Goal: Information Seeking & Learning: Learn about a topic

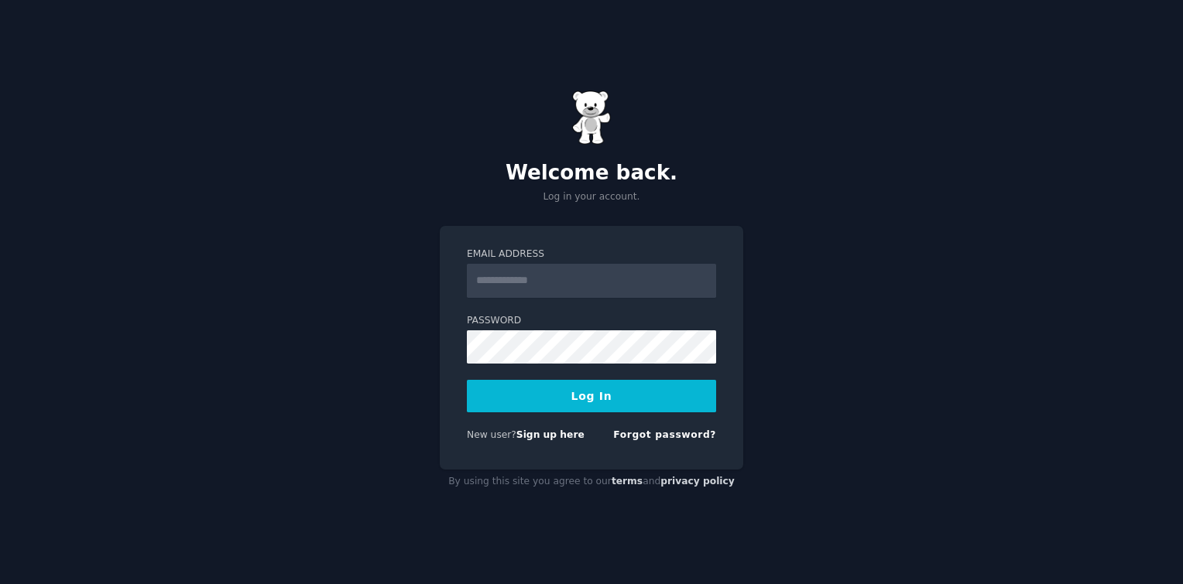
click at [550, 270] on input "Email Address" at bounding box center [591, 281] width 249 height 34
type input "**********"
click at [467, 380] on button "Log In" at bounding box center [591, 396] width 249 height 33
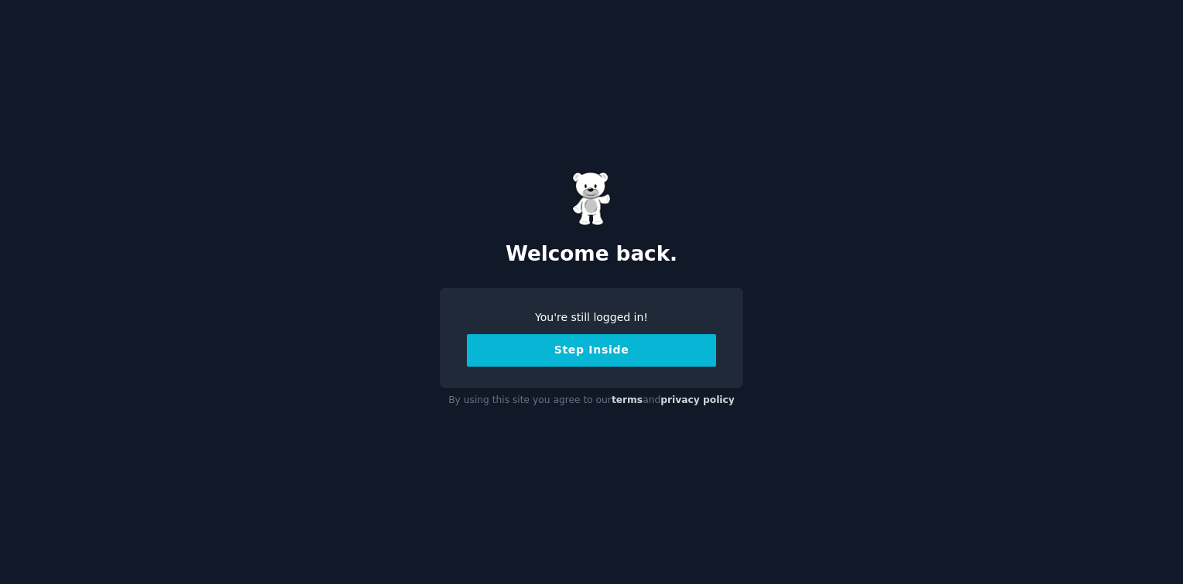
click at [615, 356] on button "Step Inside" at bounding box center [591, 350] width 249 height 33
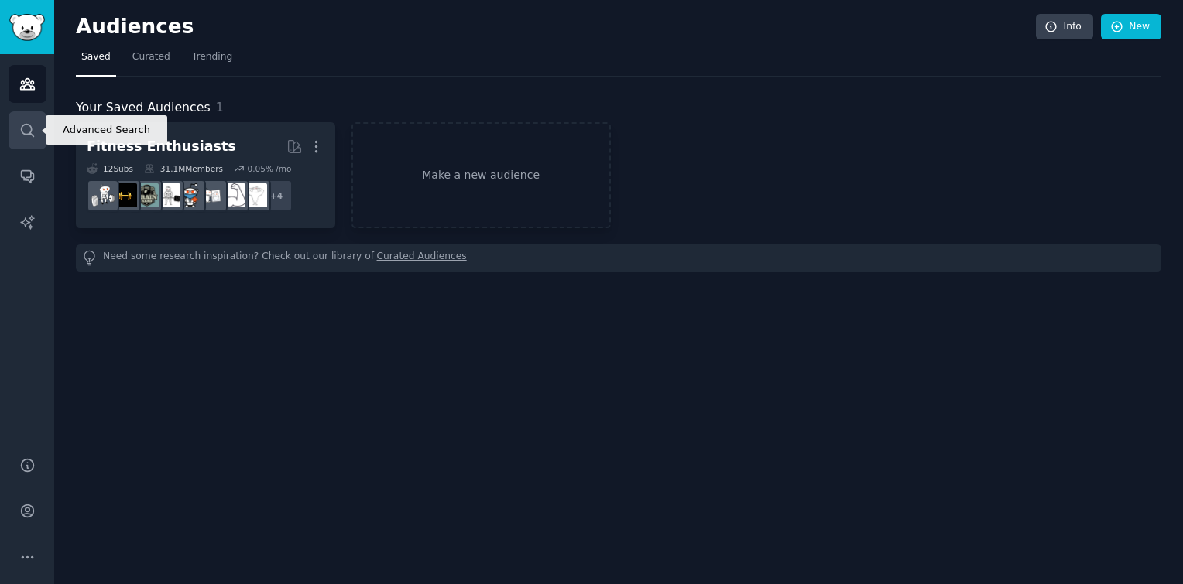
click at [39, 142] on link "Search" at bounding box center [28, 130] width 38 height 38
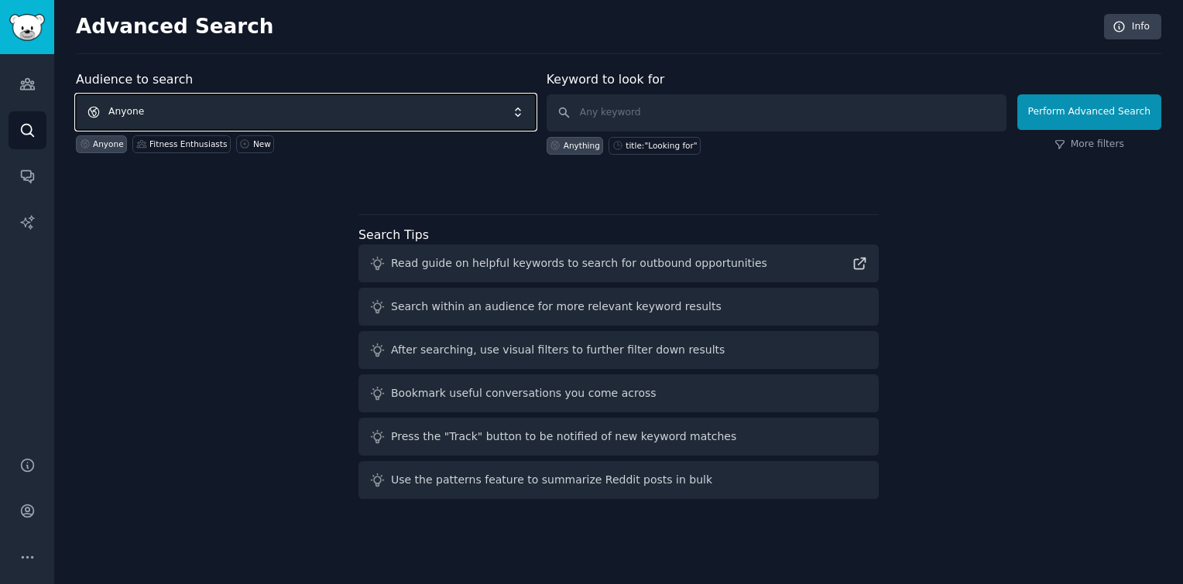
click at [405, 115] on span "Anyone" at bounding box center [306, 112] width 460 height 36
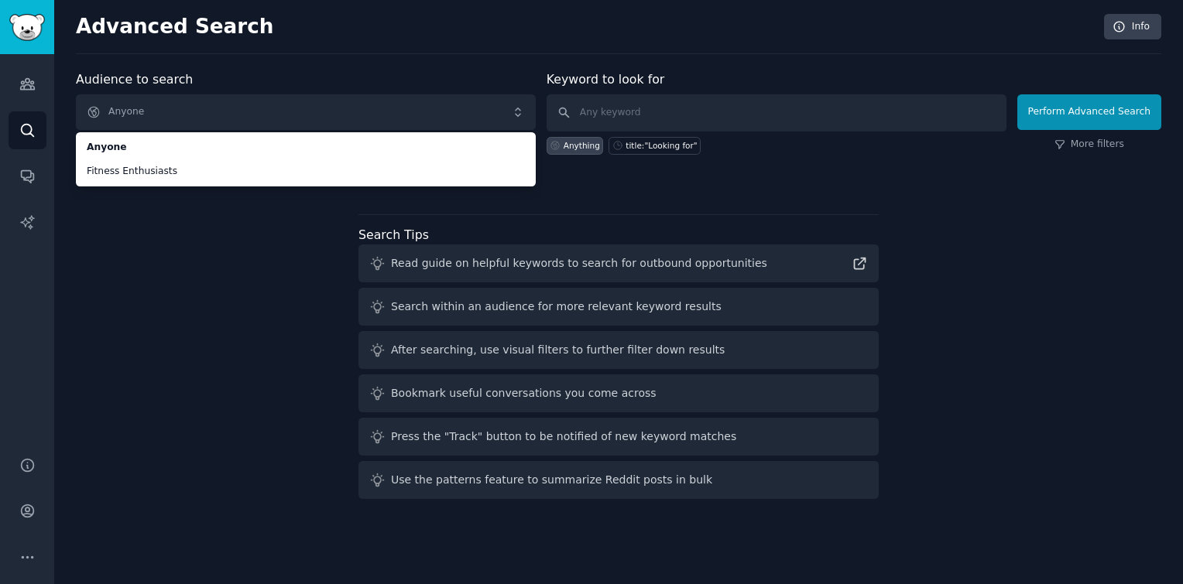
click at [260, 344] on div "Audience to search Anyone Anyone Fitness Enthusiasts Anyone Fitness Enthusiasts…" at bounding box center [618, 287] width 1085 height 435
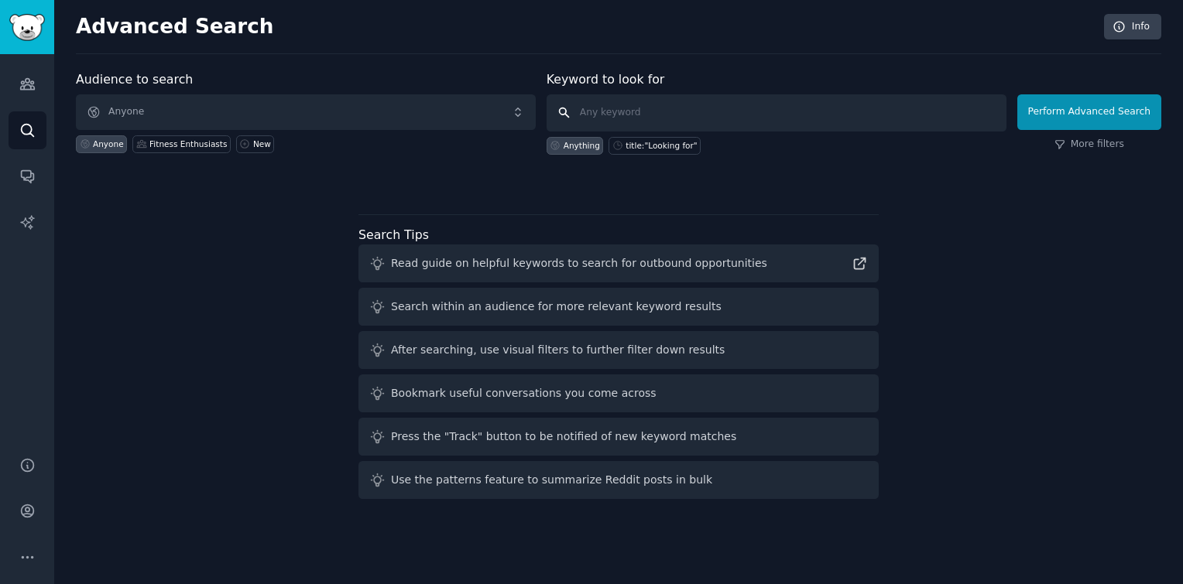
click at [731, 113] on input "text" at bounding box center [776, 112] width 460 height 37
type input "problem"
click button "Perform Advanced Search" at bounding box center [1089, 112] width 144 height 36
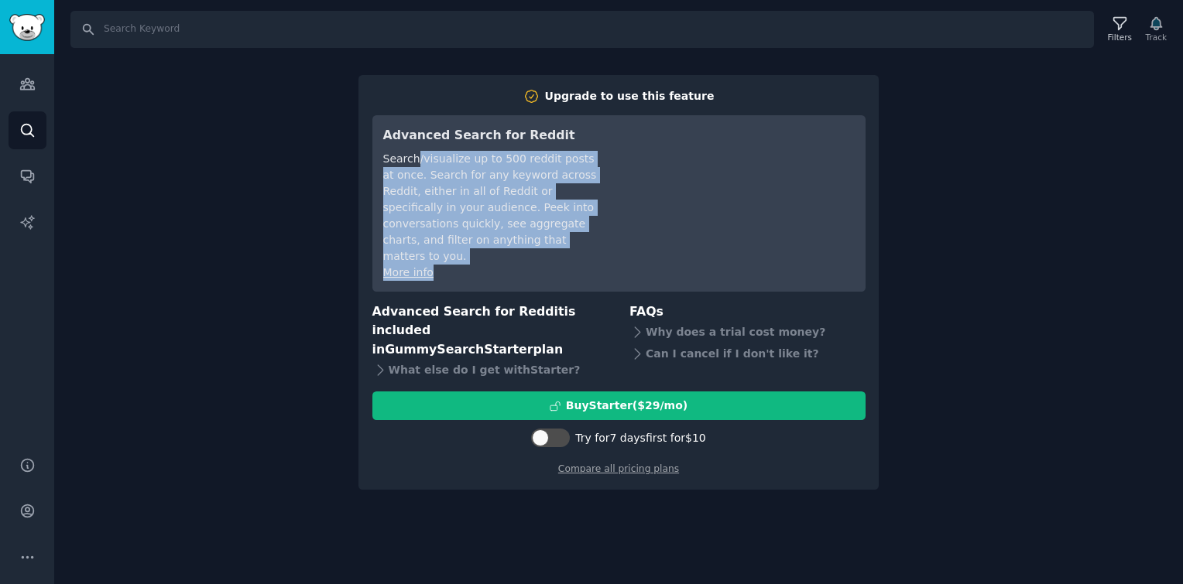
drag, startPoint x: 413, startPoint y: 152, endPoint x: 546, endPoint y: 253, distance: 166.3
click at [546, 253] on div "Advanced Search for Reddit Search/visualize up to 500 reddit posts at once. Sea…" at bounding box center [492, 203] width 218 height 155
click at [546, 265] on div "More info" at bounding box center [492, 273] width 218 height 16
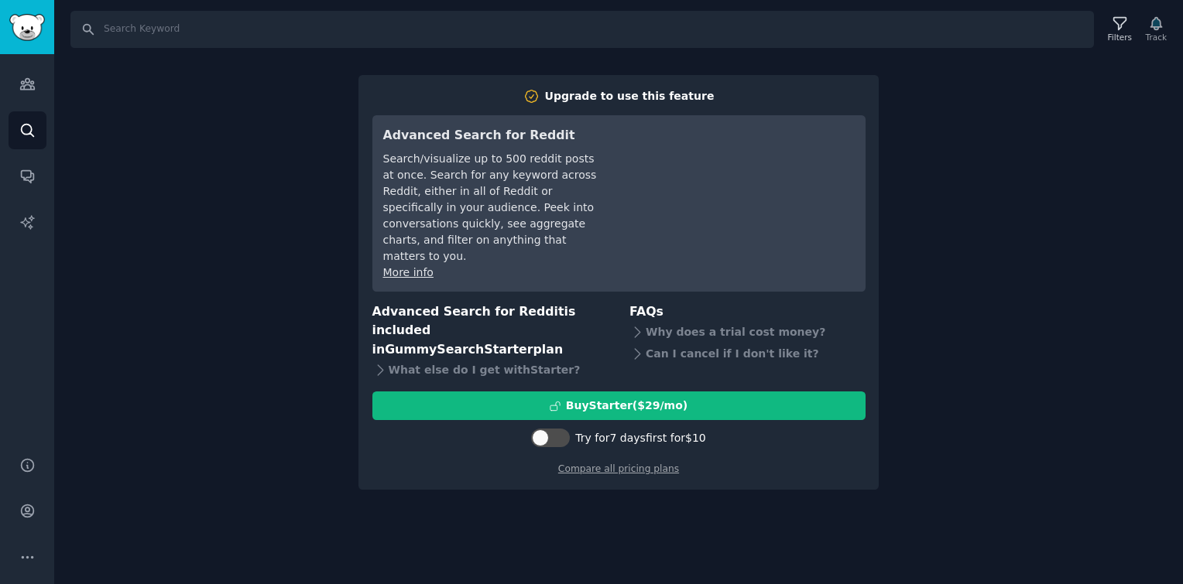
click at [296, 344] on div "Search Filters Track Upgrade to use this feature Advanced Search for Reddit Sea…" at bounding box center [618, 292] width 1129 height 584
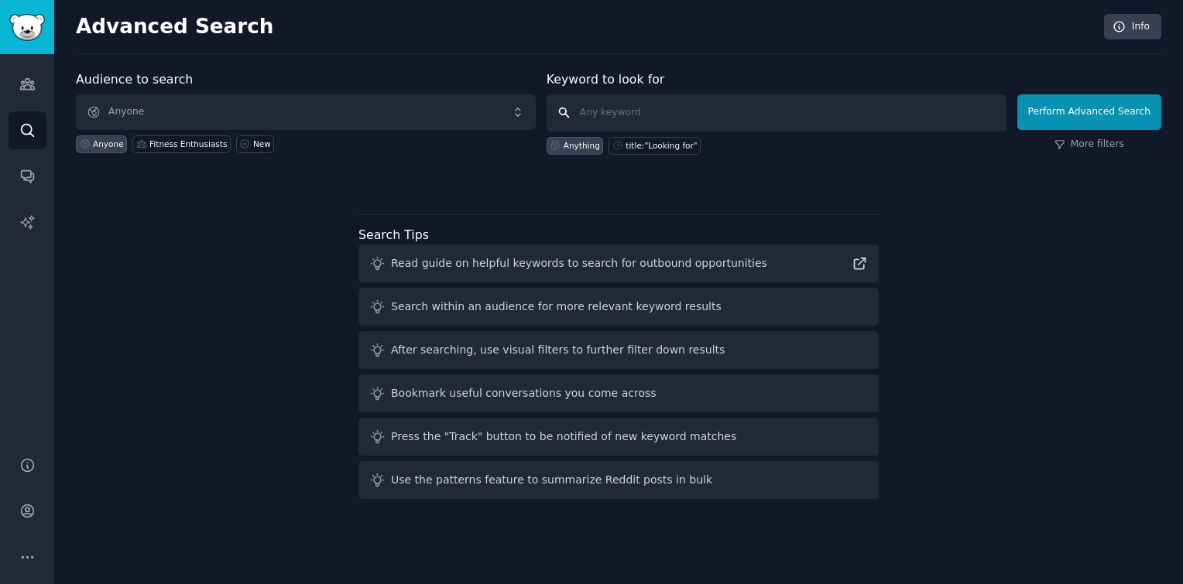
click at [706, 104] on input "text" at bounding box center [776, 112] width 460 height 37
type input "f"
click button "Perform Advanced Search" at bounding box center [1089, 112] width 144 height 36
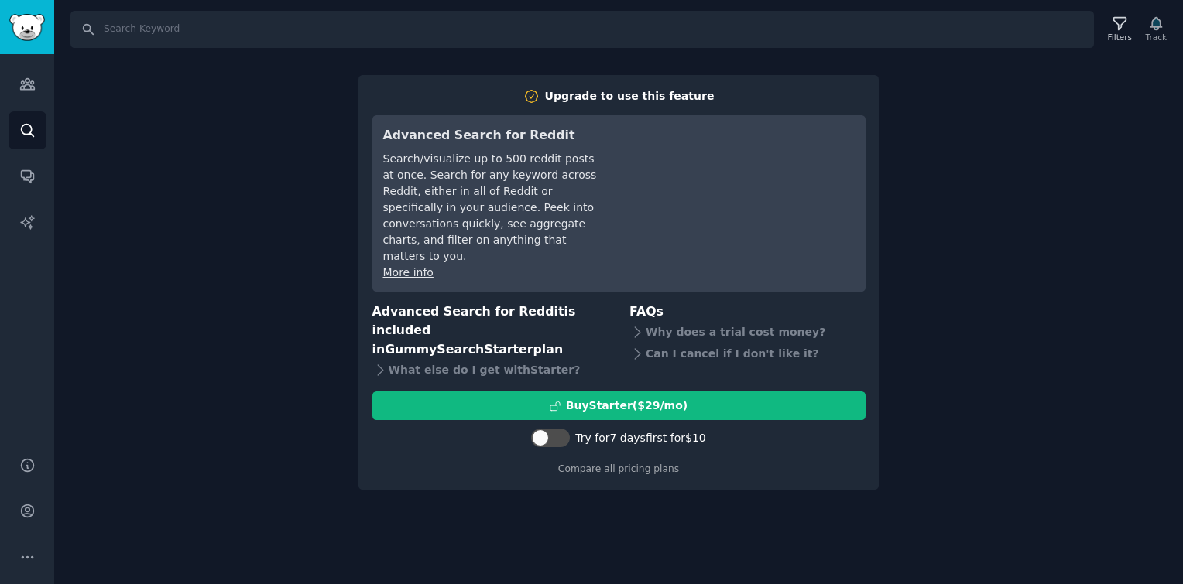
click at [286, 187] on div "Search Filters Track Upgrade to use this feature Advanced Search for Reddit Sea…" at bounding box center [618, 292] width 1129 height 584
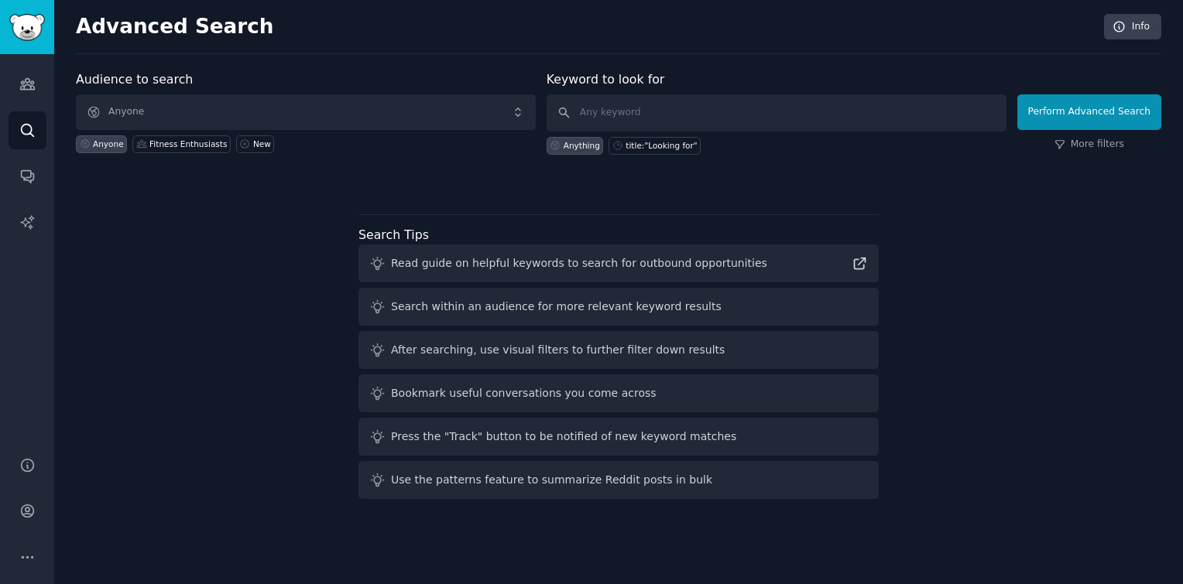
click at [588, 152] on div "Anything" at bounding box center [574, 146] width 57 height 18
click at [653, 137] on div "title:"Looking for"" at bounding box center [654, 146] width 92 height 18
click at [722, 103] on input "title:"Looking for"" at bounding box center [776, 112] width 460 height 37
type input "title:"Looking for" pro"
click button "Perform Advanced Search" at bounding box center [1089, 112] width 144 height 36
